Goal: Transaction & Acquisition: Purchase product/service

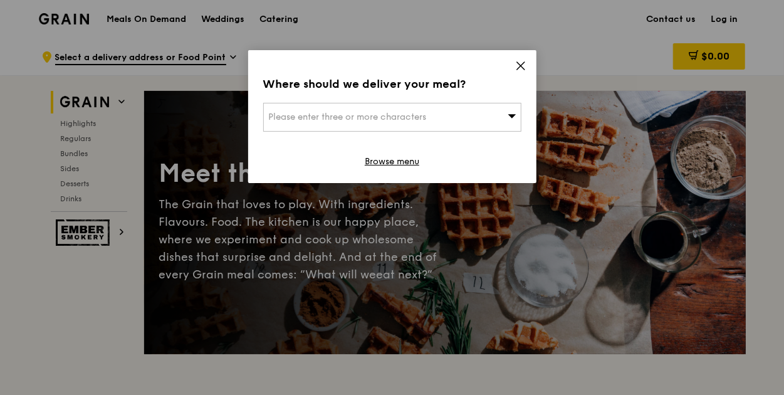
click at [470, 113] on div "Please enter three or more characters" at bounding box center [392, 117] width 258 height 29
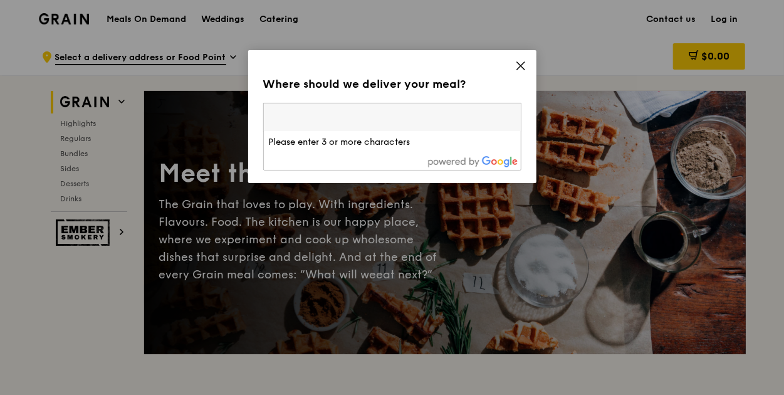
click at [526, 66] on div "Where should we deliver your meal? Please enter three or more characters Please…" at bounding box center [392, 116] width 288 height 133
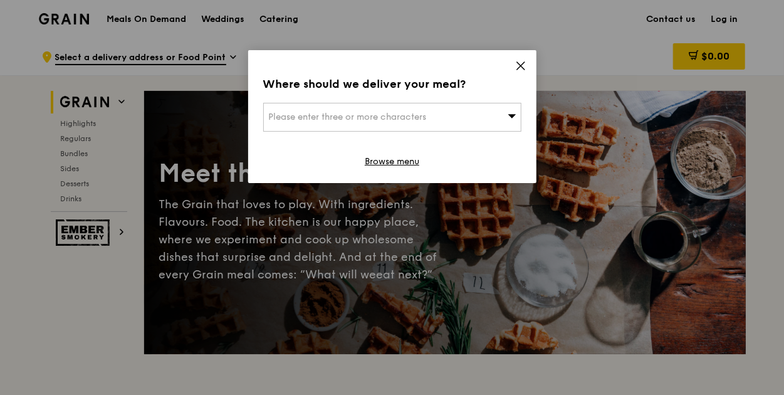
click at [519, 63] on icon at bounding box center [521, 66] width 8 height 8
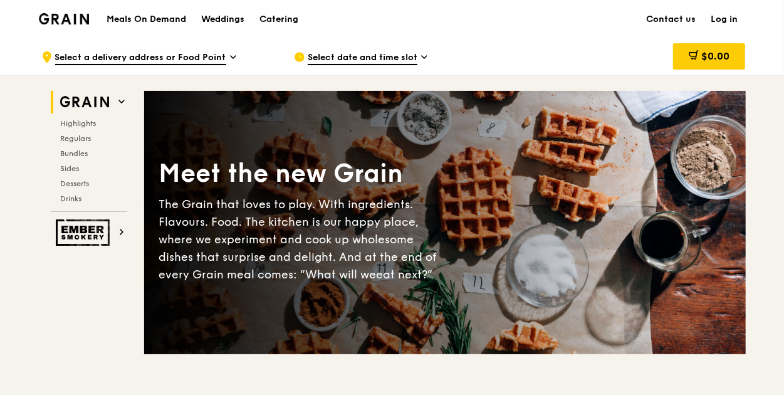
click at [222, 56] on span "Select a delivery address or Food Point" at bounding box center [140, 58] width 171 height 14
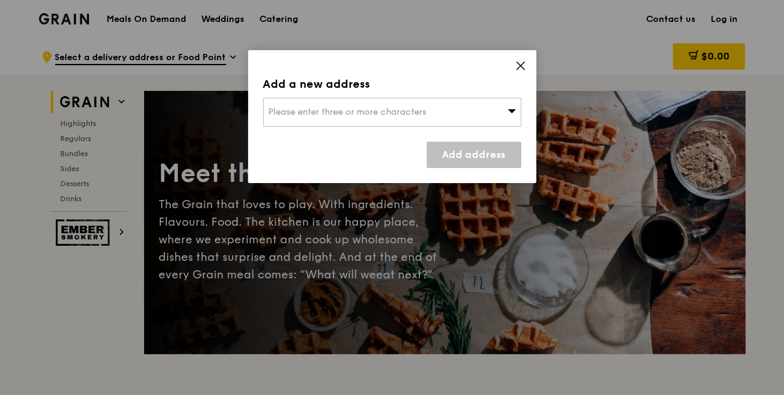
click at [333, 108] on span "Please enter three or more characters" at bounding box center [348, 111] width 158 height 11
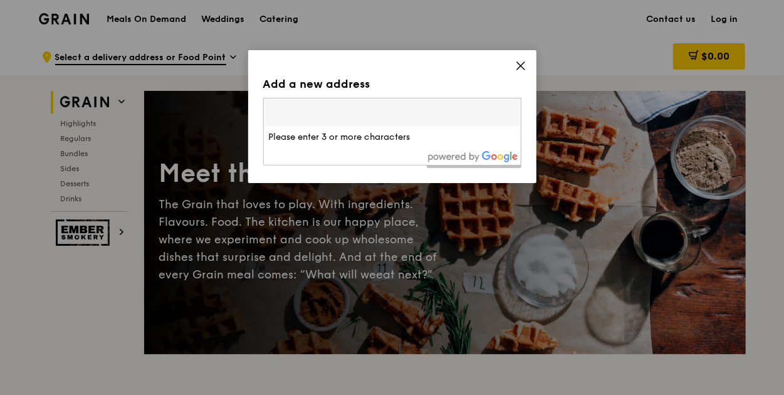
click at [360, 117] on input "search" at bounding box center [392, 112] width 257 height 28
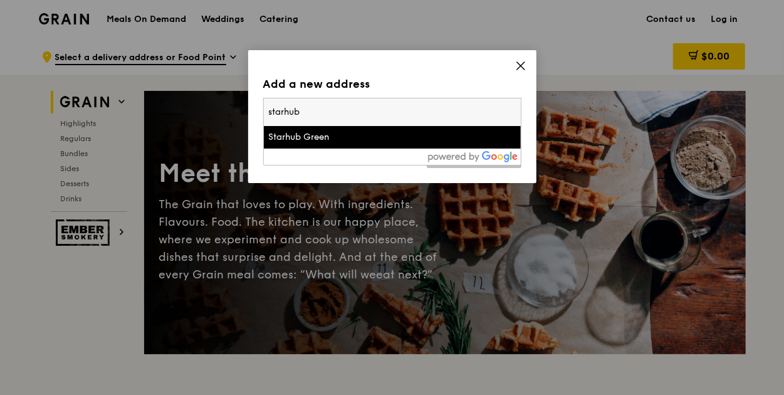
type input "starhub"
click at [341, 143] on li "Starhub Green" at bounding box center [392, 137] width 257 height 23
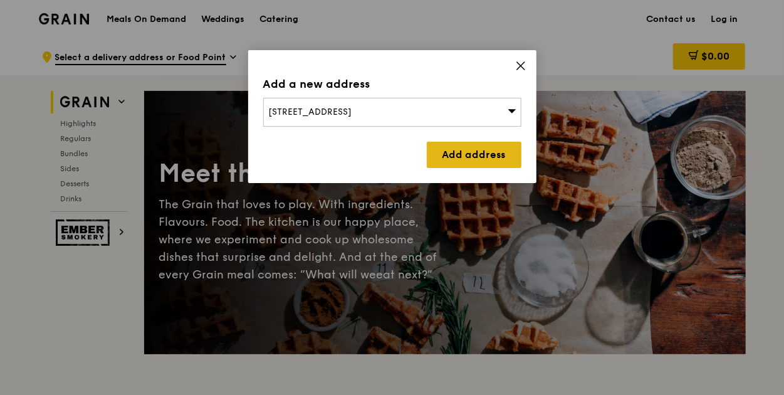
click at [477, 156] on link "Add address" at bounding box center [474, 155] width 95 height 26
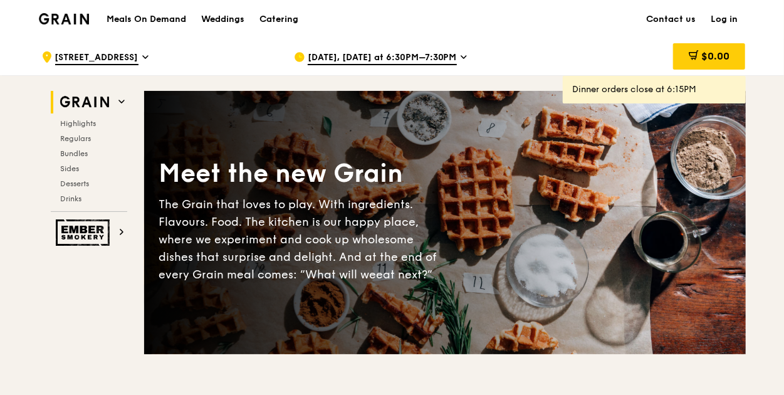
click at [460, 53] on icon at bounding box center [463, 56] width 6 height 11
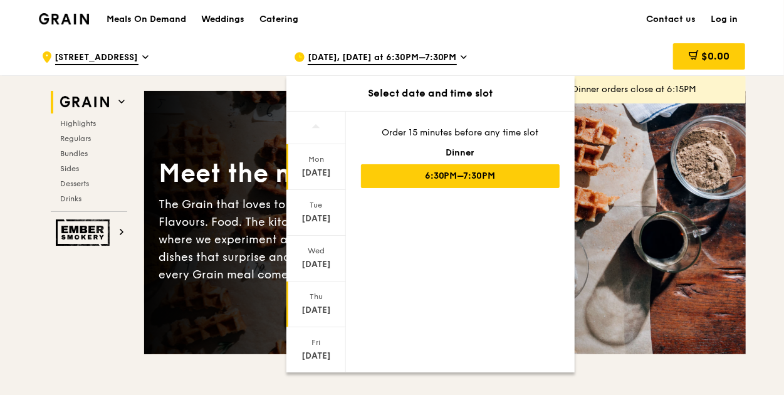
click at [316, 295] on div "Thu" at bounding box center [316, 296] width 56 height 10
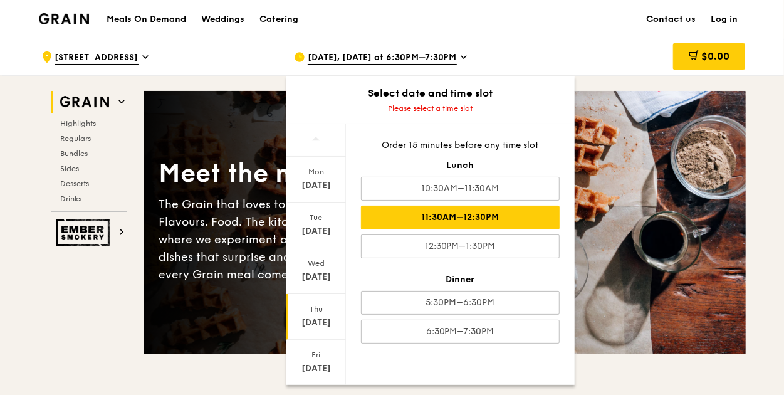
click at [456, 215] on div "11:30AM–12:30PM" at bounding box center [460, 217] width 199 height 24
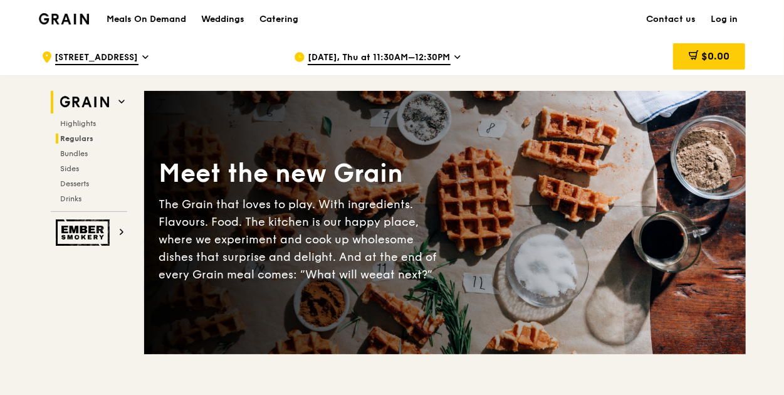
click at [83, 136] on span "Regulars" at bounding box center [77, 138] width 33 height 9
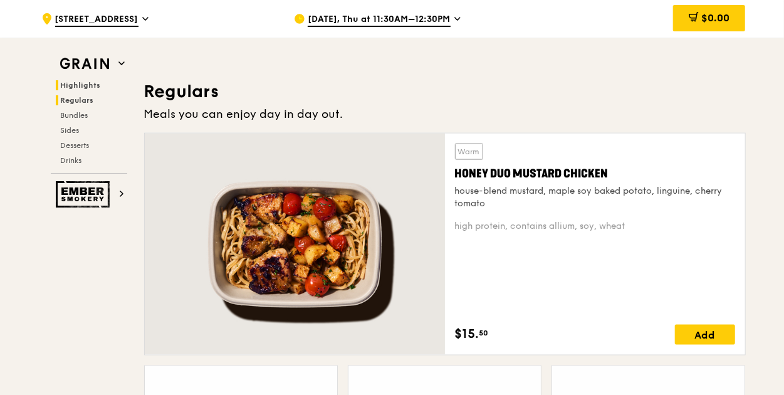
scroll to position [823, 0]
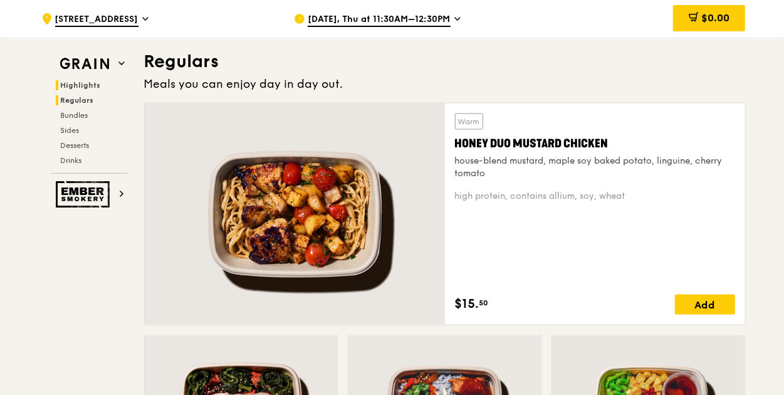
click at [83, 86] on span "Highlights" at bounding box center [81, 85] width 40 height 9
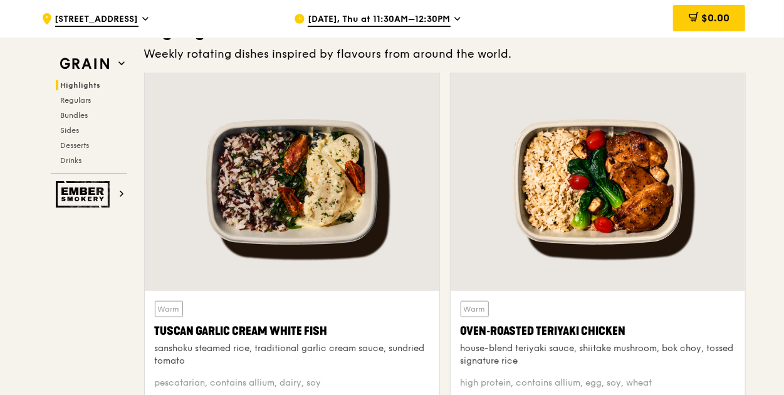
scroll to position [353, 0]
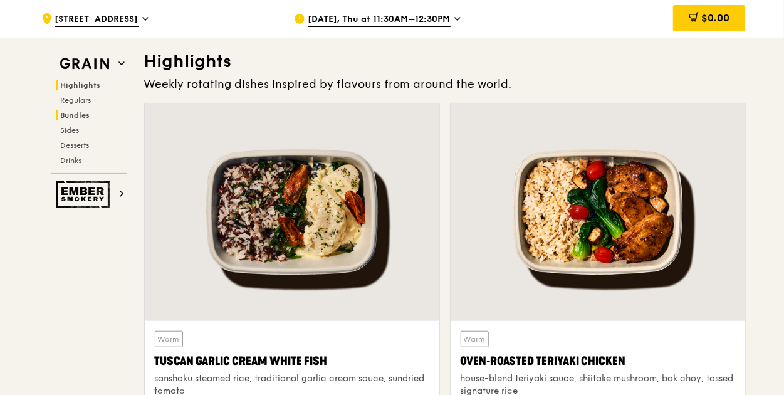
click at [73, 113] on span "Bundles" at bounding box center [75, 115] width 29 height 9
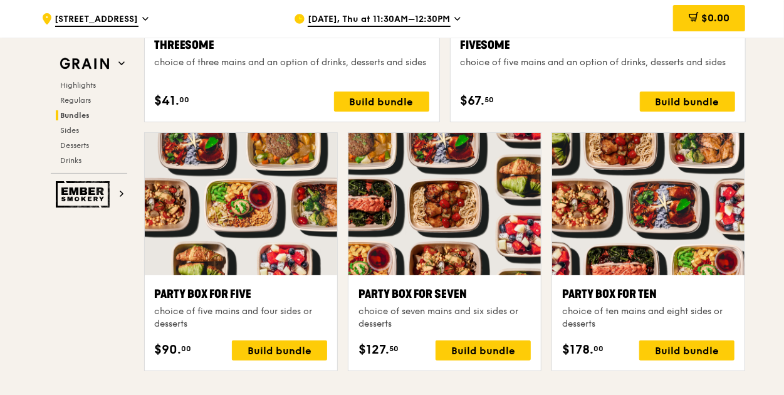
scroll to position [2427, 0]
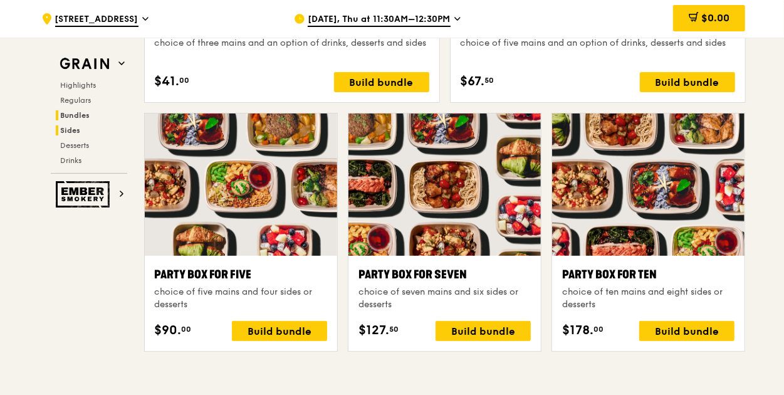
click at [83, 132] on h2 "Sides" at bounding box center [91, 130] width 71 height 10
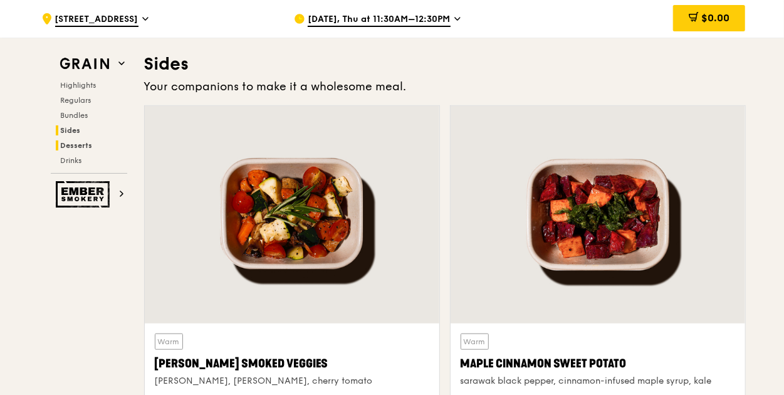
click at [85, 147] on span "Desserts" at bounding box center [77, 145] width 32 height 9
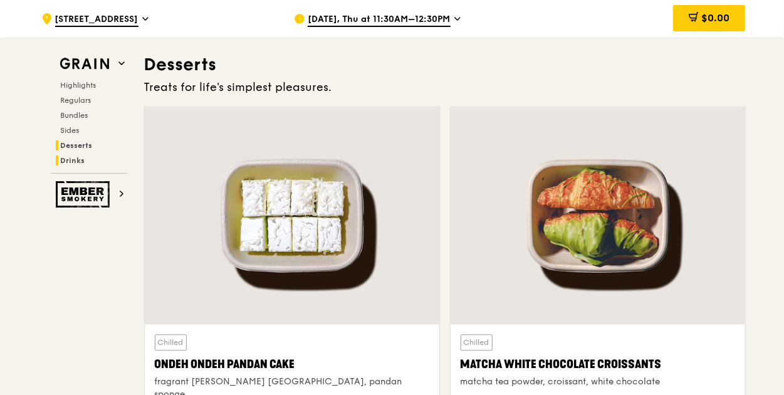
click at [85, 155] on h2 "Drinks" at bounding box center [91, 160] width 71 height 10
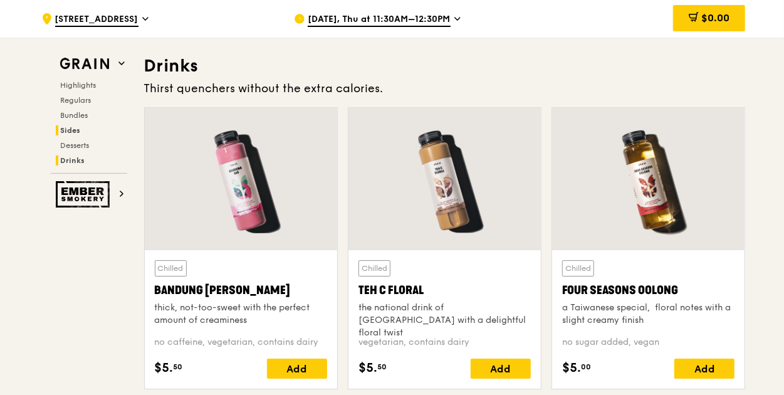
click at [88, 130] on h2 "Sides" at bounding box center [91, 130] width 71 height 10
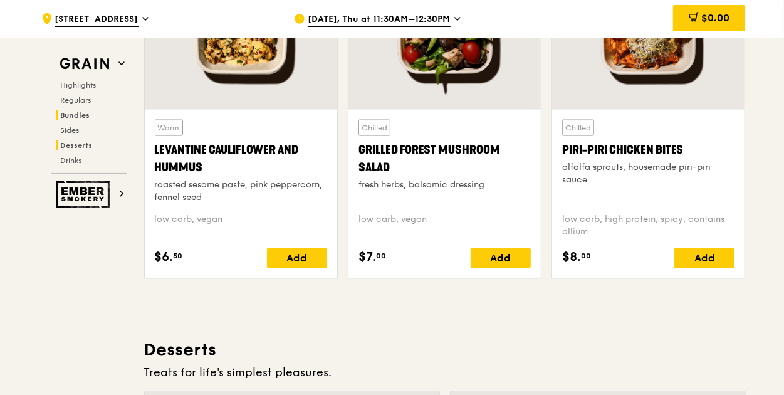
click at [91, 119] on h2 "Bundles" at bounding box center [91, 115] width 71 height 10
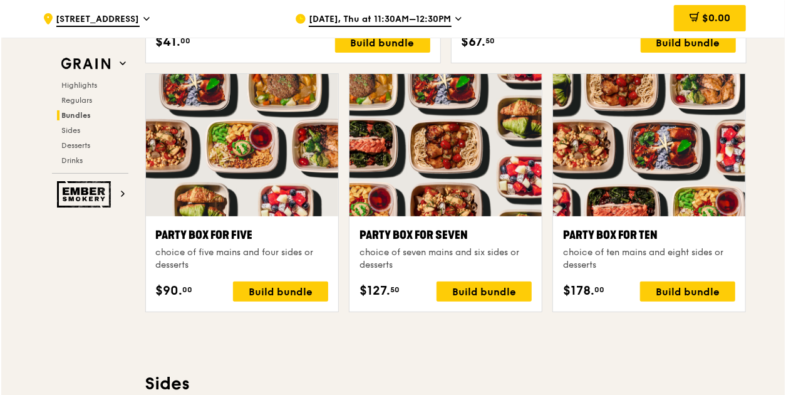
scroll to position [2490, 0]
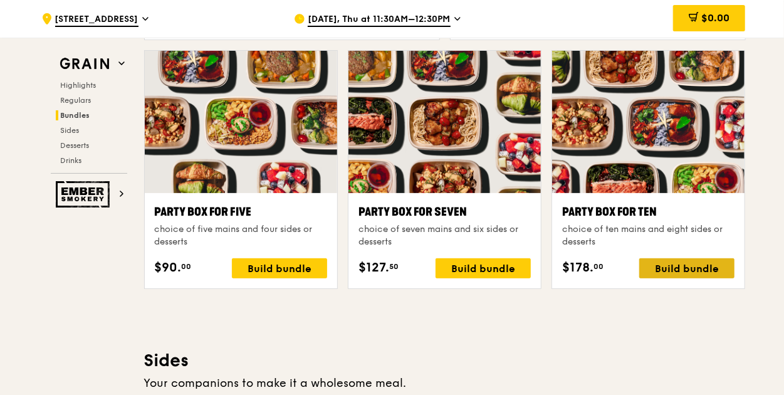
click at [690, 270] on div "Build bundle" at bounding box center [686, 268] width 95 height 20
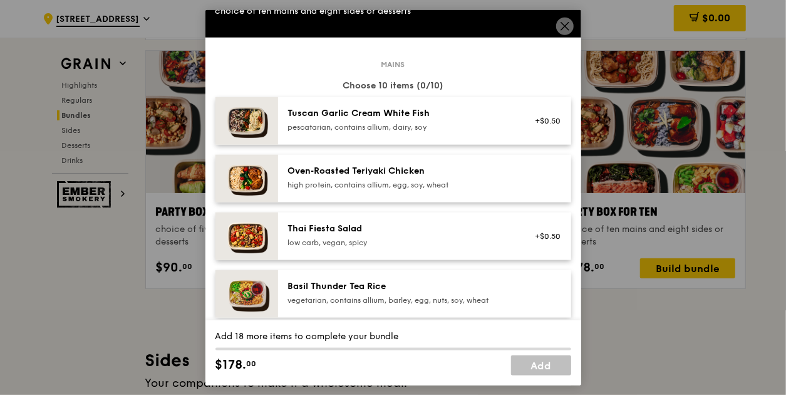
scroll to position [63, 0]
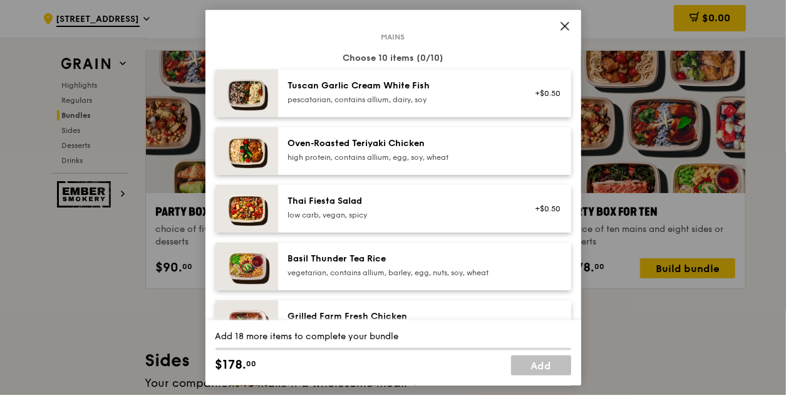
click at [450, 108] on div "Tuscan Garlic Cream White Fish pescatarian, contains allium, dairy, soy +$0.50" at bounding box center [424, 94] width 293 height 48
click at [449, 101] on div "pescatarian, contains allium, dairy, soy" at bounding box center [400, 100] width 225 height 10
click at [427, 161] on div "high protein, contains allium, egg, soy, wheat" at bounding box center [400, 157] width 225 height 10
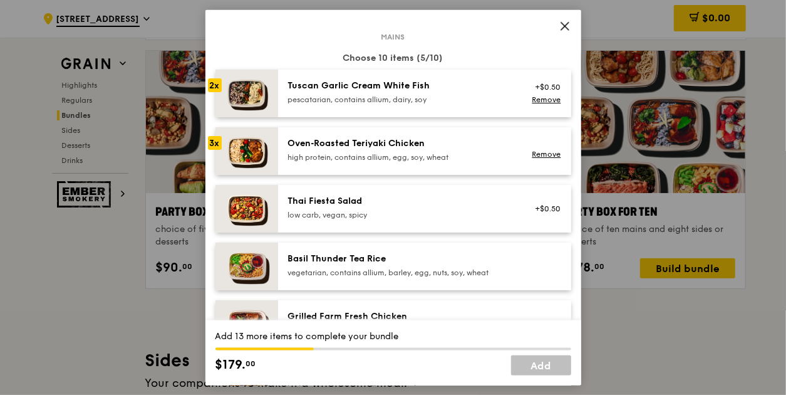
click at [438, 99] on div "pescatarian, contains allium, dairy, soy" at bounding box center [400, 100] width 225 height 10
click at [416, 96] on div "pescatarian, contains allium, dairy, soy" at bounding box center [400, 100] width 225 height 10
click at [410, 143] on div "Oven‑Roasted Teriyaki Chicken" at bounding box center [400, 143] width 225 height 13
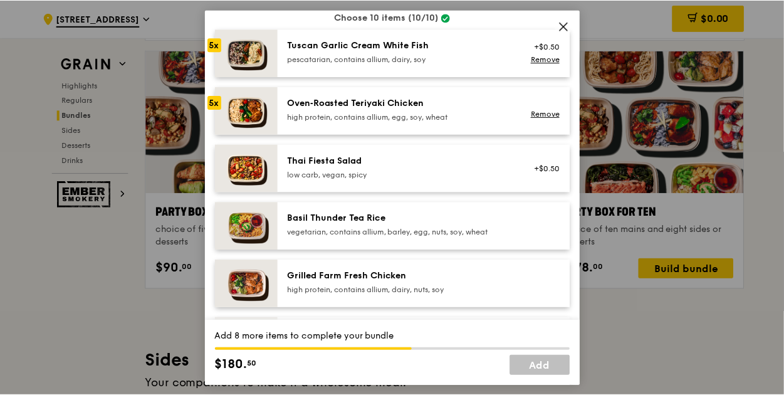
scroll to position [0, 0]
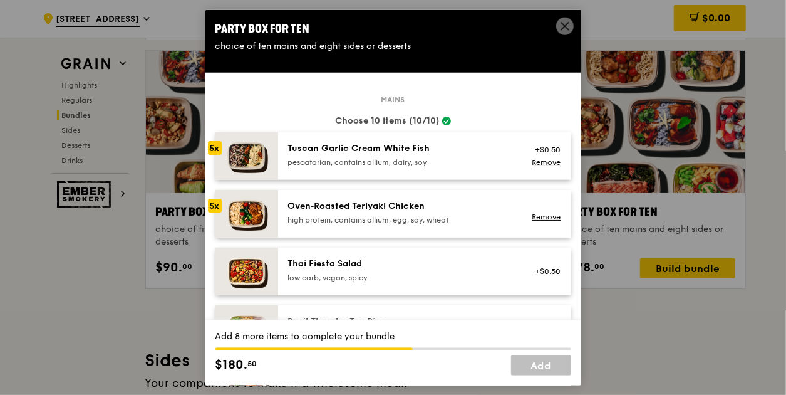
click at [562, 21] on icon at bounding box center [564, 26] width 11 height 11
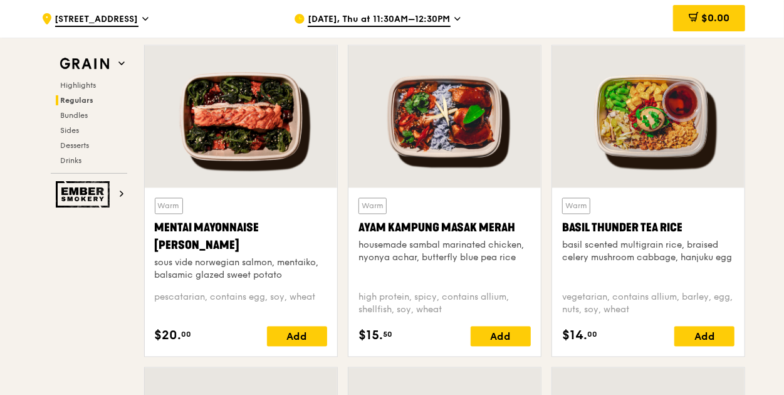
scroll to position [1112, 0]
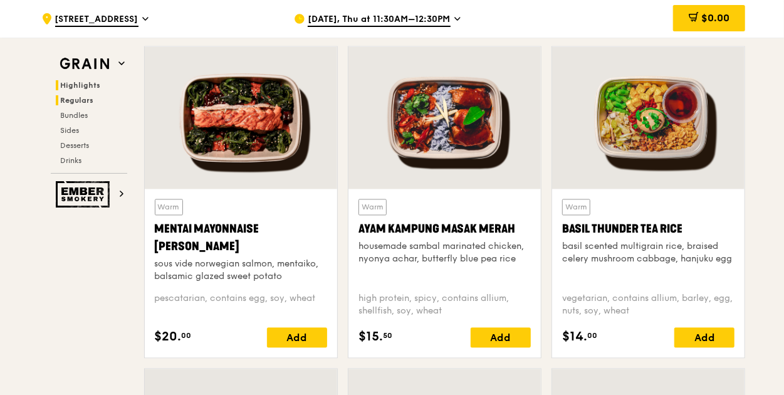
click at [83, 83] on span "Highlights" at bounding box center [81, 85] width 40 height 9
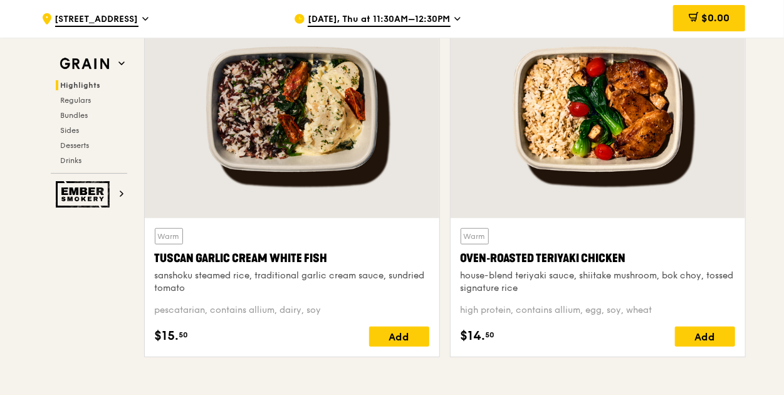
scroll to position [541, 0]
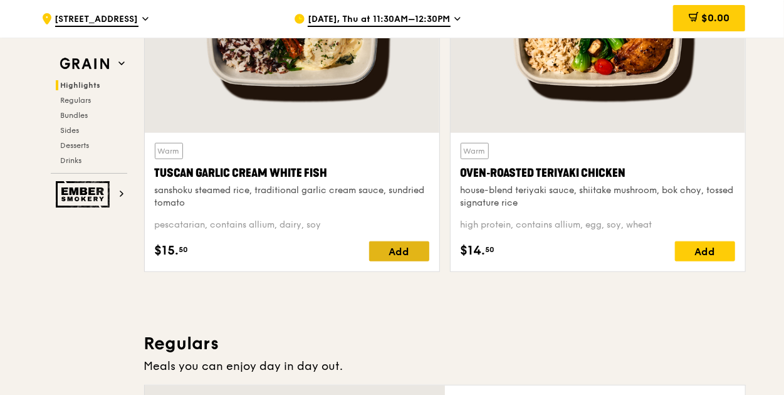
click at [408, 251] on div "Add" at bounding box center [399, 251] width 60 height 20
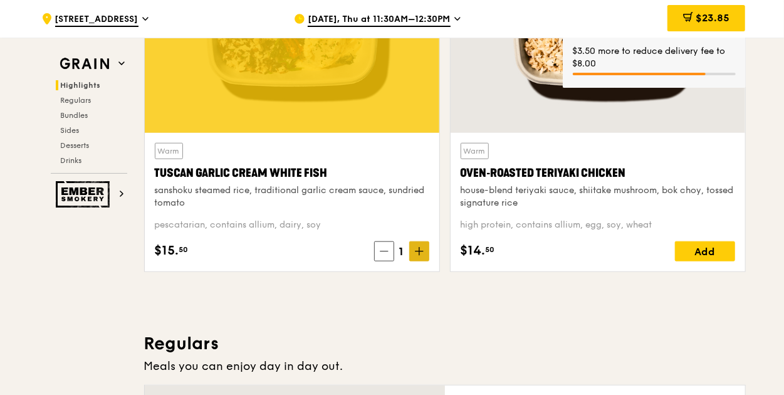
click at [414, 249] on span at bounding box center [419, 251] width 20 height 20
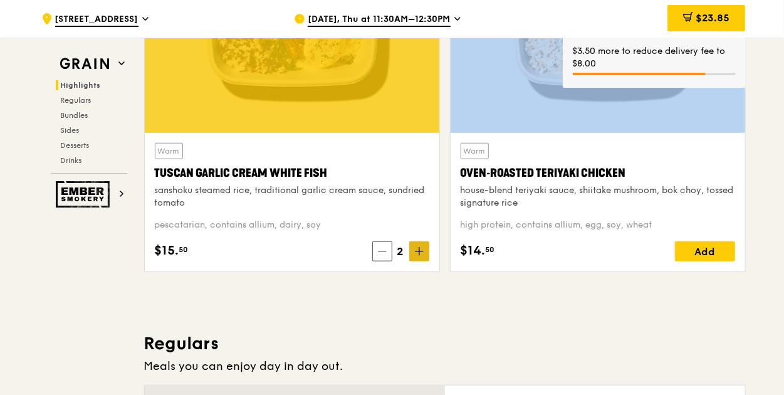
click at [414, 249] on span at bounding box center [419, 251] width 20 height 20
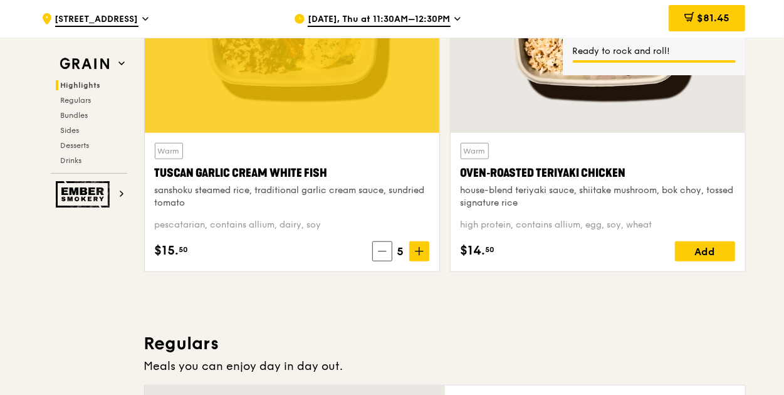
click at [695, 249] on div "Add" at bounding box center [705, 251] width 60 height 20
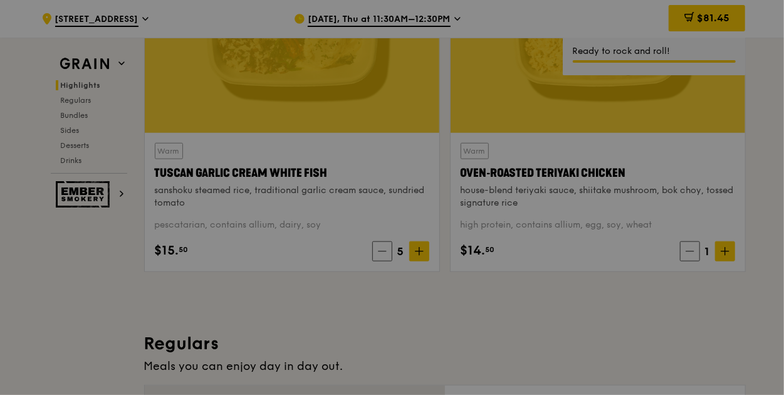
click at [724, 254] on div at bounding box center [392, 197] width 784 height 395
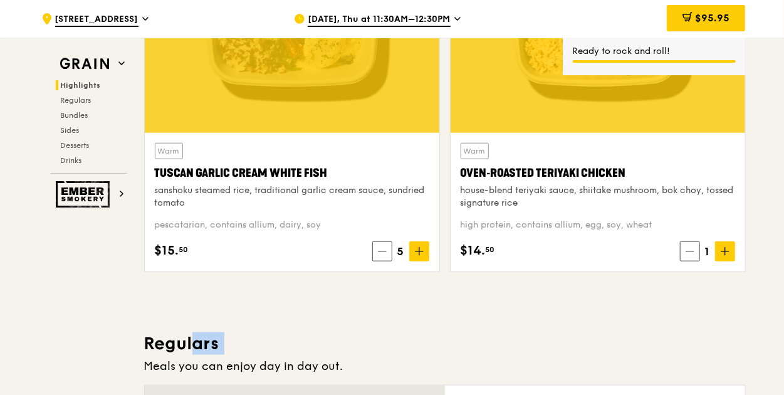
click at [724, 254] on icon at bounding box center [724, 251] width 9 height 9
drag, startPoint x: 713, startPoint y: 252, endPoint x: 724, endPoint y: 254, distance: 11.3
click at [724, 254] on icon at bounding box center [724, 251] width 9 height 9
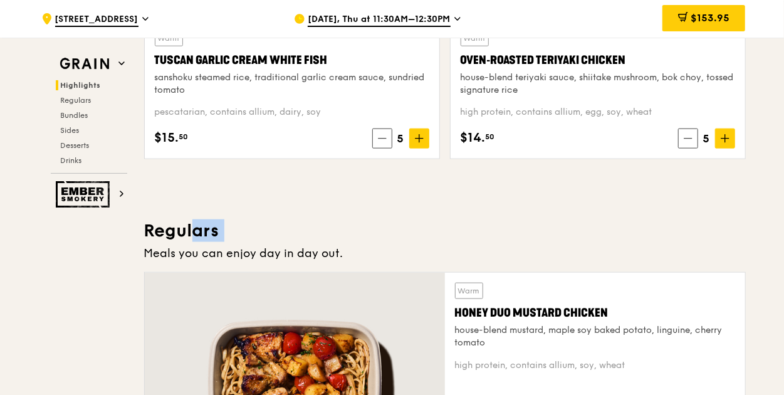
scroll to position [626, 0]
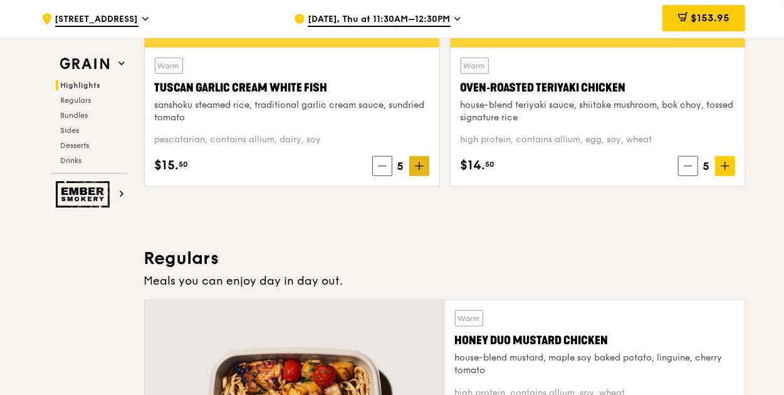
click at [423, 165] on icon at bounding box center [419, 166] width 9 height 9
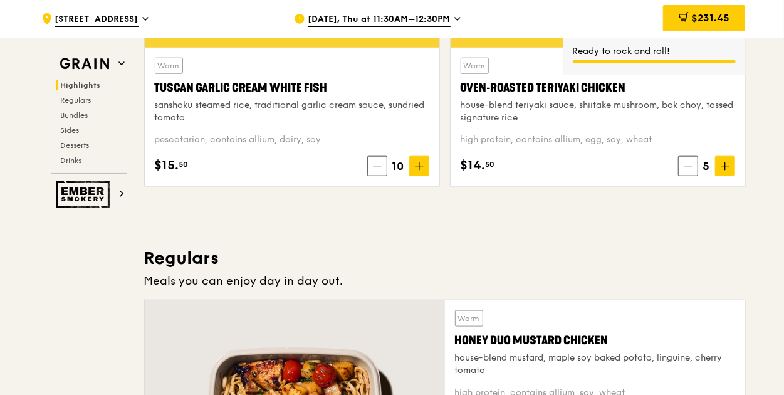
click at [724, 163] on icon at bounding box center [724, 166] width 9 height 9
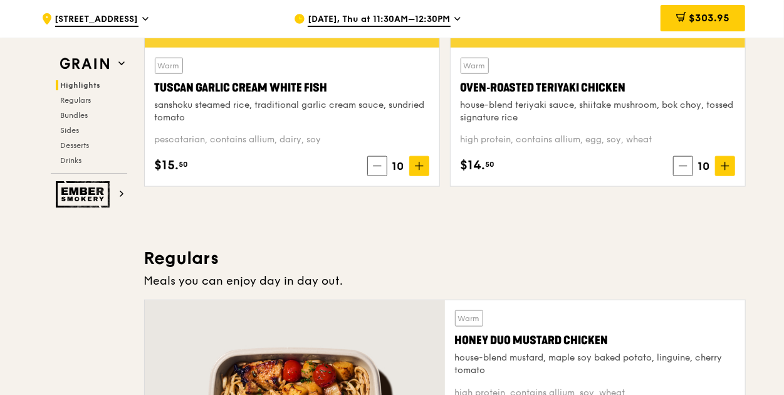
click at [443, 192] on div "10 items added to cart Warm Tuscan Garlic Cream White Fish sanshoku steamed ric…" at bounding box center [292, 13] width 306 height 367
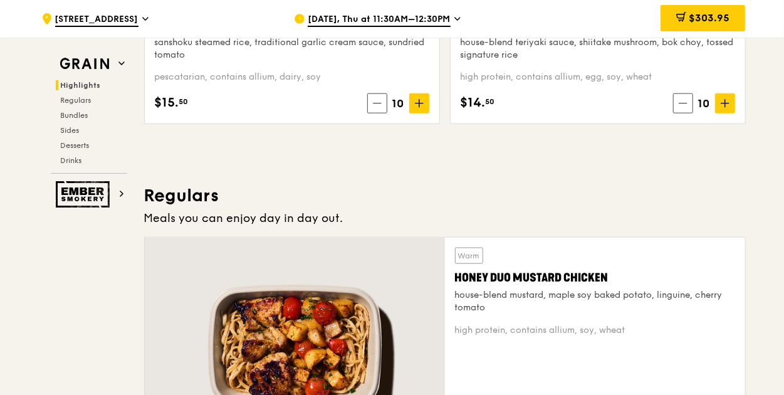
click at [443, 194] on h3 "Regulars" at bounding box center [444, 195] width 601 height 23
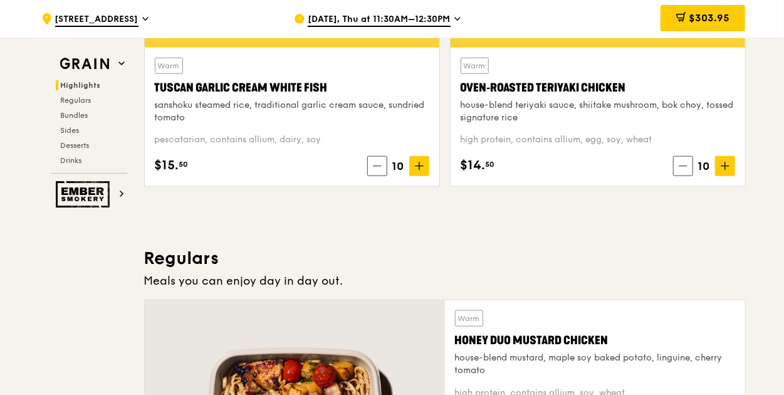
click at [443, 194] on div "10 items added to cart Warm Tuscan Garlic Cream White Fish sanshoku steamed ric…" at bounding box center [292, 13] width 306 height 367
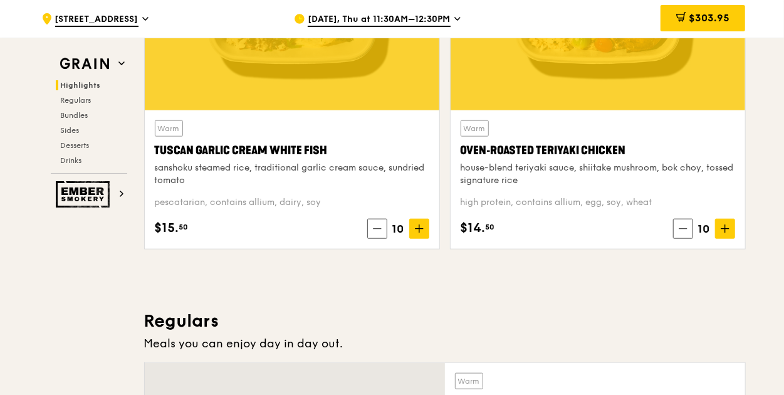
click at [443, 199] on div "10 items added to cart Warm Tuscan Garlic Cream White Fish sanshoku steamed ric…" at bounding box center [292, 75] width 306 height 367
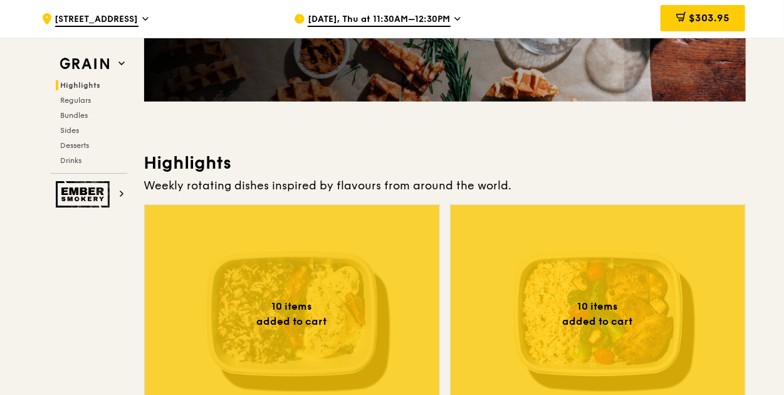
scroll to position [0, 0]
